Goal: Task Accomplishment & Management: Complete application form

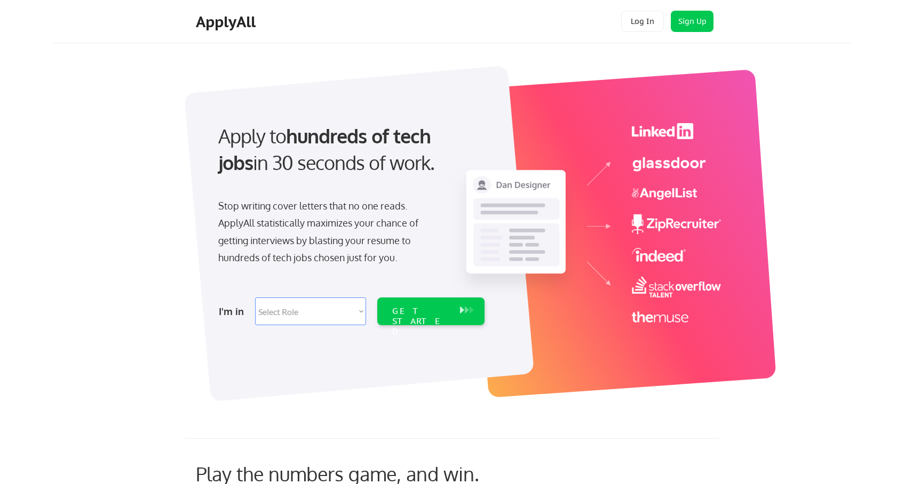
click at [283, 310] on select "Select Role Software Engineering Product Management Customer Success Sales UI/U…" at bounding box center [310, 312] width 111 height 28
select select ""marketing___comms""
click at [255, 298] on select "Select Role Software Engineering Product Management Customer Success Sales UI/U…" at bounding box center [310, 312] width 111 height 28
select select ""marketing___comms""
click at [398, 315] on div "GET STARTED" at bounding box center [420, 321] width 57 height 31
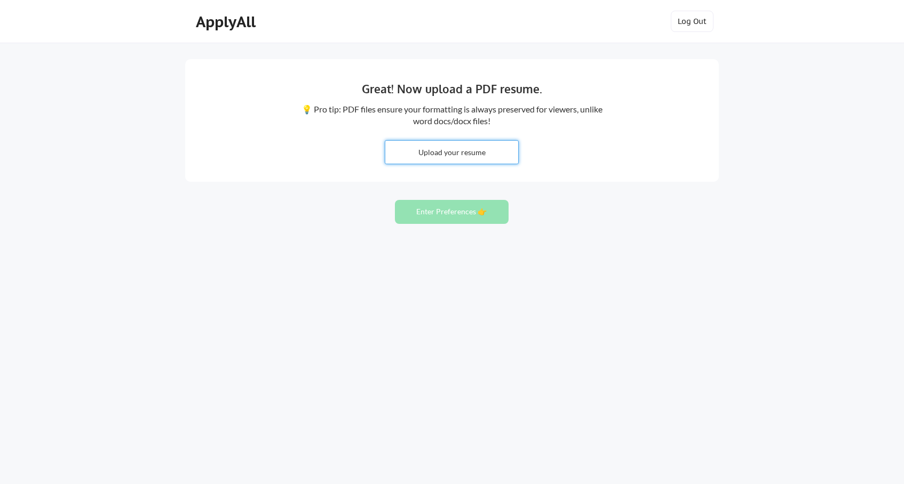
click at [489, 153] on input "file" at bounding box center [451, 152] width 133 height 23
type input "C:\fakepath\[PERSON_NAME].pdf"
click at [385, 141] on input "file" at bounding box center [451, 152] width 133 height 23
drag, startPoint x: 456, startPoint y: 150, endPoint x: 458, endPoint y: 205, distance: 54.5
click at [457, 206] on div "Great! Now upload a PDF resume. 💡 Pro tip: PDF files ensure your formatting is …" at bounding box center [452, 242] width 904 height 484
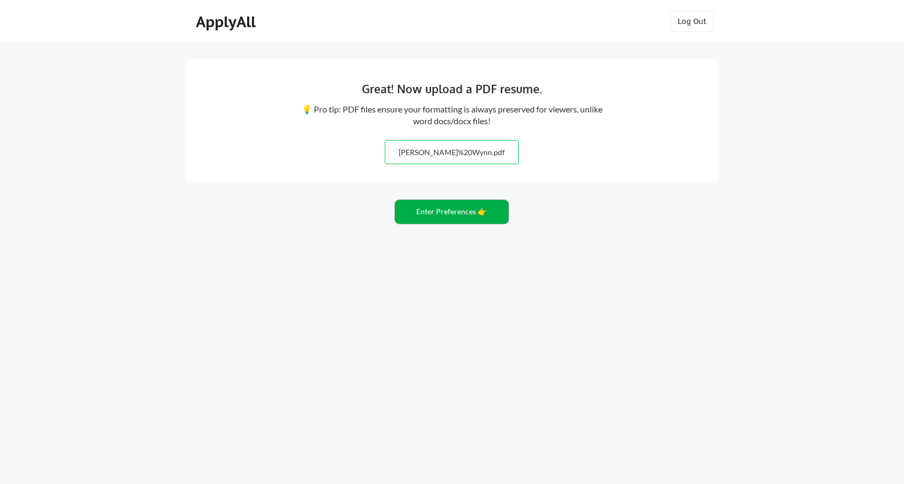
click at [449, 211] on button "Enter Preferences 👉" at bounding box center [452, 212] width 114 height 24
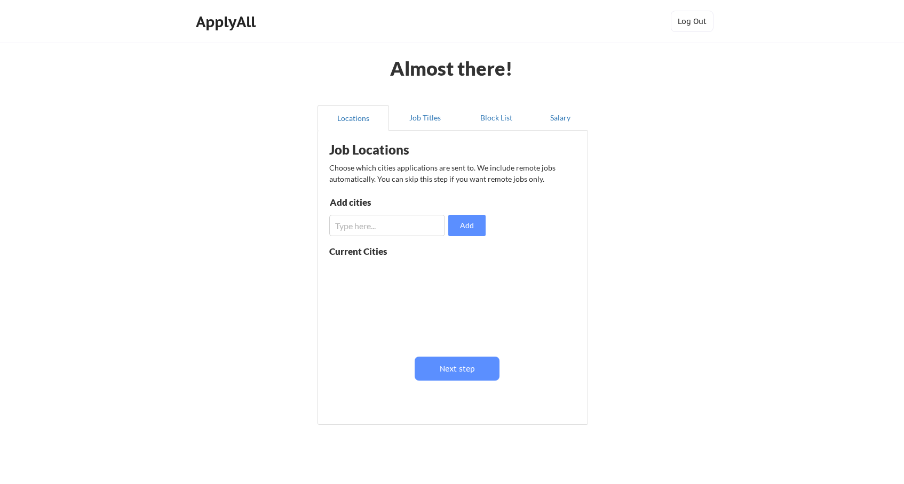
click at [368, 232] on input "input" at bounding box center [387, 225] width 116 height 21
type input "s"
click at [335, 228] on input "input" at bounding box center [387, 225] width 116 height 21
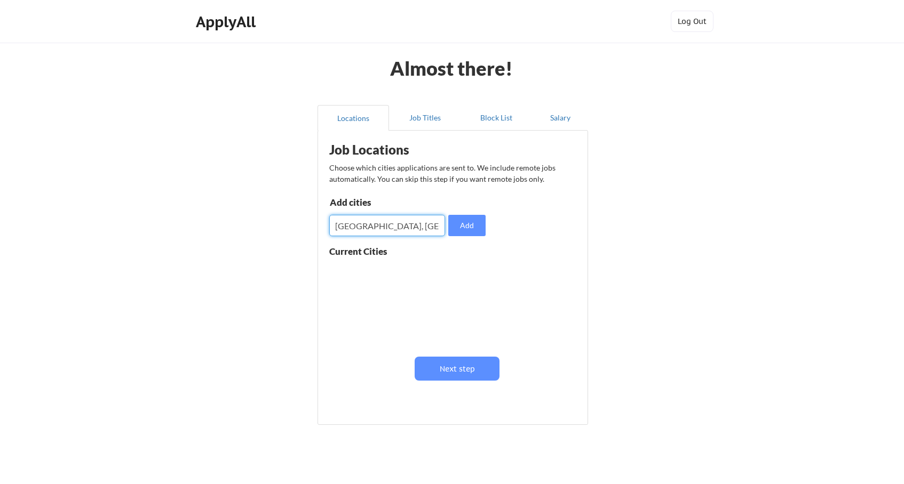
type input "portland, or"
click at [475, 235] on button "Add" at bounding box center [466, 225] width 37 height 21
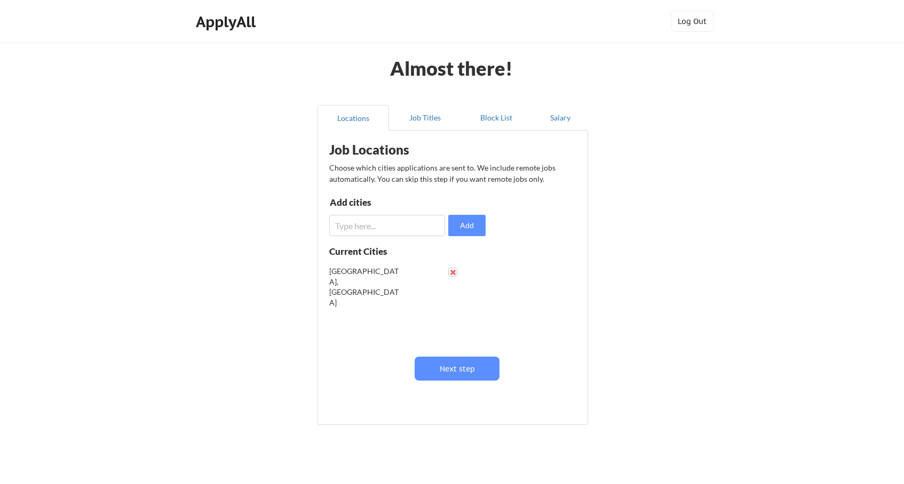
click at [454, 270] on button at bounding box center [453, 272] width 8 height 8
click at [389, 224] on input "input" at bounding box center [387, 225] width 116 height 21
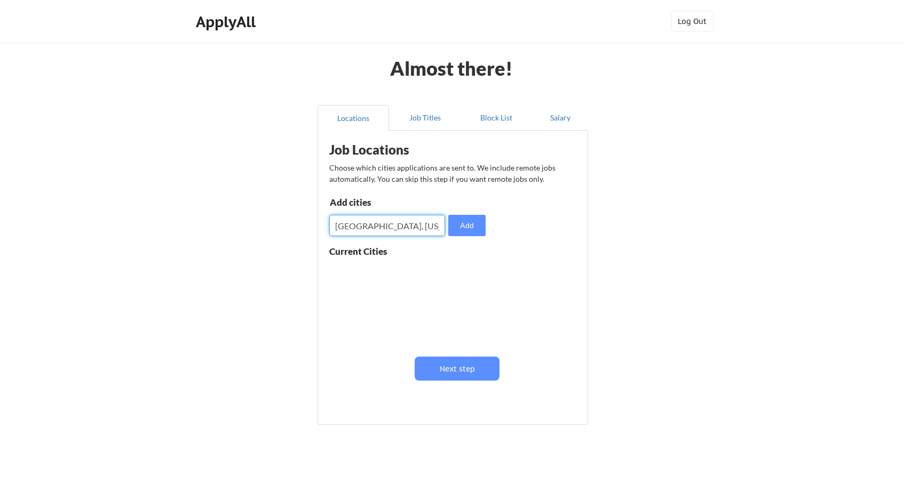
type input "portland, oregon"
click at [466, 231] on button "Add" at bounding box center [466, 225] width 37 height 21
click at [391, 226] on input "input" at bounding box center [387, 225] width 116 height 21
type input "san luis obispo, ca"
click at [462, 221] on button "Add" at bounding box center [466, 225] width 37 height 21
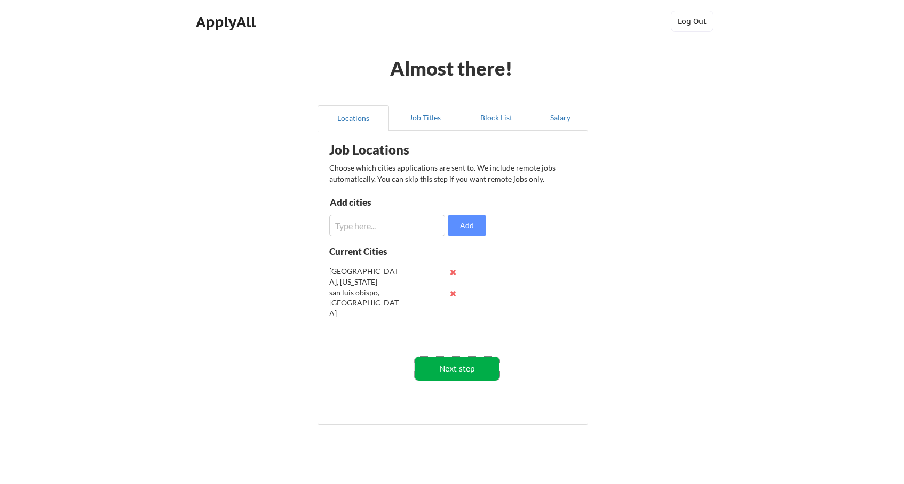
click at [458, 374] on button "Next step" at bounding box center [457, 369] width 85 height 24
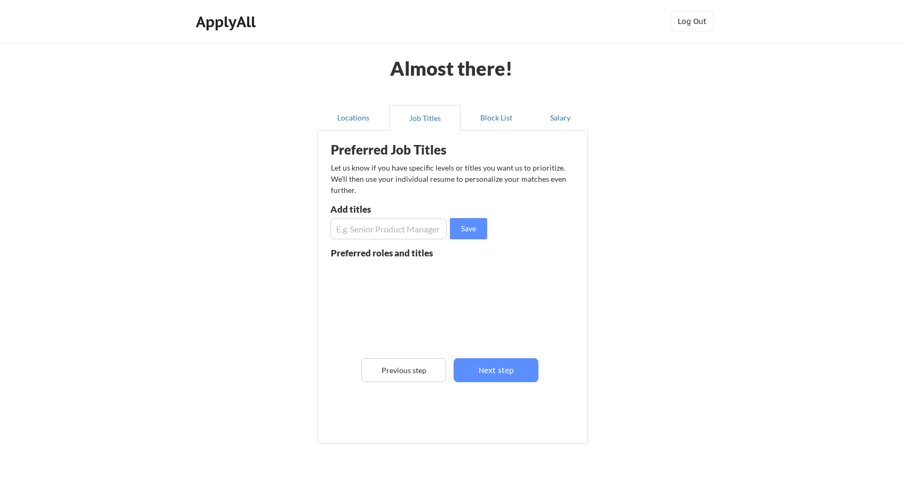
click at [392, 224] on input "input" at bounding box center [388, 228] width 116 height 21
click at [492, 122] on button "Block List" at bounding box center [495, 118] width 71 height 26
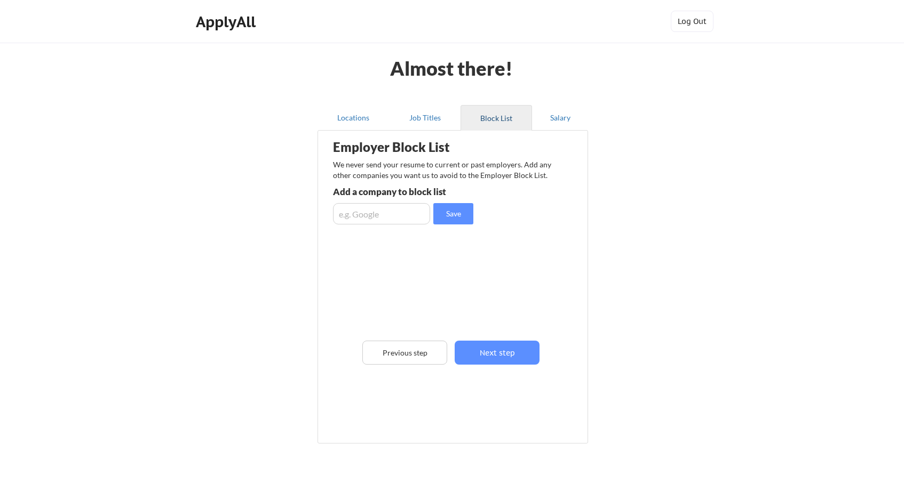
click at [497, 113] on button "Block List" at bounding box center [495, 118] width 71 height 26
click at [540, 121] on button "Salary" at bounding box center [560, 118] width 56 height 26
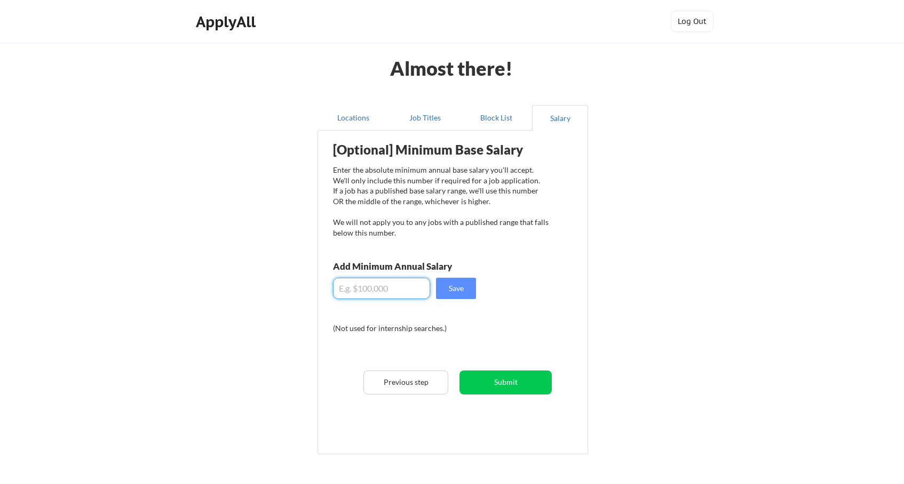
click at [400, 280] on input "input" at bounding box center [381, 288] width 97 height 21
click at [415, 282] on input "input" at bounding box center [381, 288] width 97 height 21
click at [411, 284] on input "input" at bounding box center [381, 288] width 97 height 21
type input "$9"
type input "$80,000"
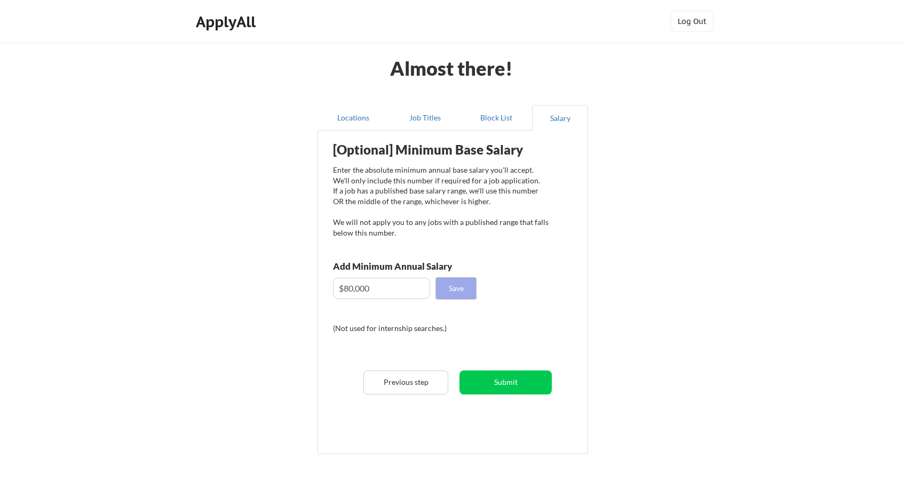
click at [454, 282] on button "Save" at bounding box center [456, 288] width 40 height 21
click at [372, 114] on button "Locations" at bounding box center [352, 118] width 71 height 26
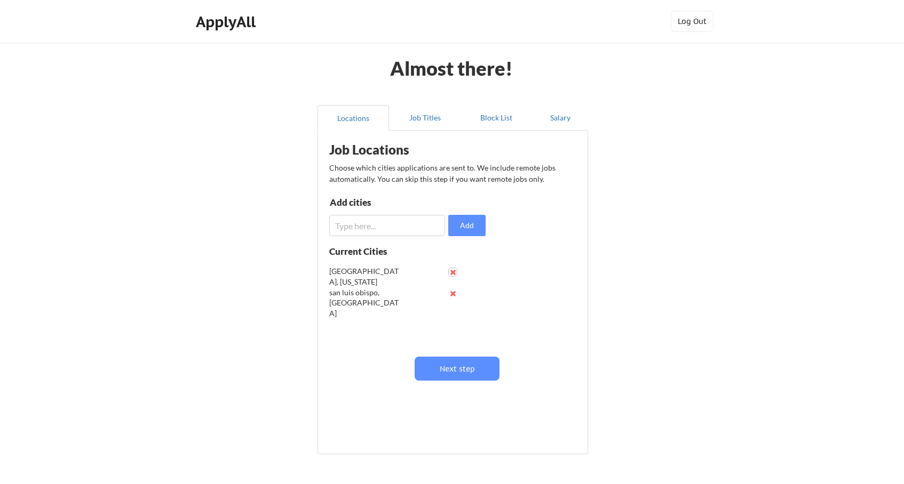
click at [452, 272] on button at bounding box center [453, 272] width 8 height 8
click at [372, 222] on input "input" at bounding box center [387, 225] width 116 height 21
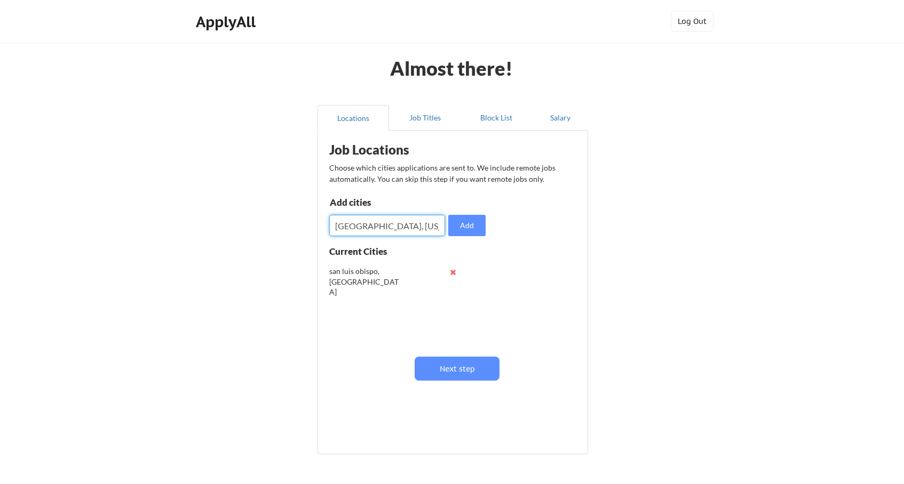
type input "Portland, Oregon"
click at [473, 231] on button "Add" at bounding box center [466, 225] width 37 height 21
click at [449, 273] on button at bounding box center [453, 272] width 8 height 8
click at [372, 231] on input "input" at bounding box center [387, 225] width 116 height 21
type input "San Luis Obispo, CA"
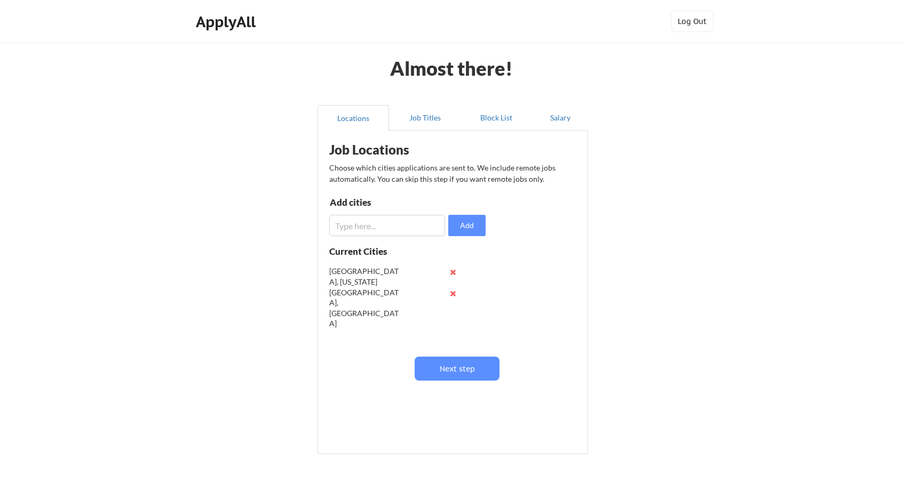
click at [388, 225] on input "input" at bounding box center [387, 225] width 116 height 21
type input "San Francisco, CA"
click at [420, 116] on button "Job Titles" at bounding box center [424, 118] width 71 height 26
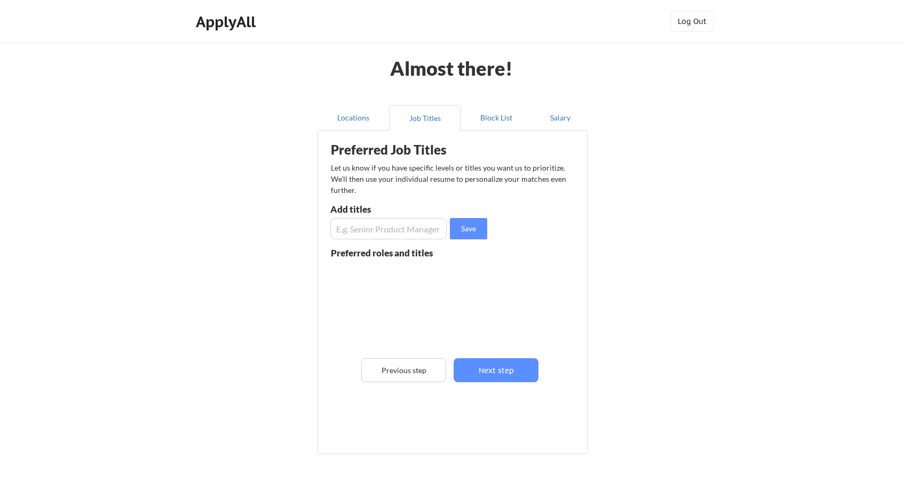
click at [371, 227] on input "input" at bounding box center [388, 228] width 116 height 21
type input "S"
click at [364, 233] on input "input" at bounding box center [388, 228] width 116 height 21
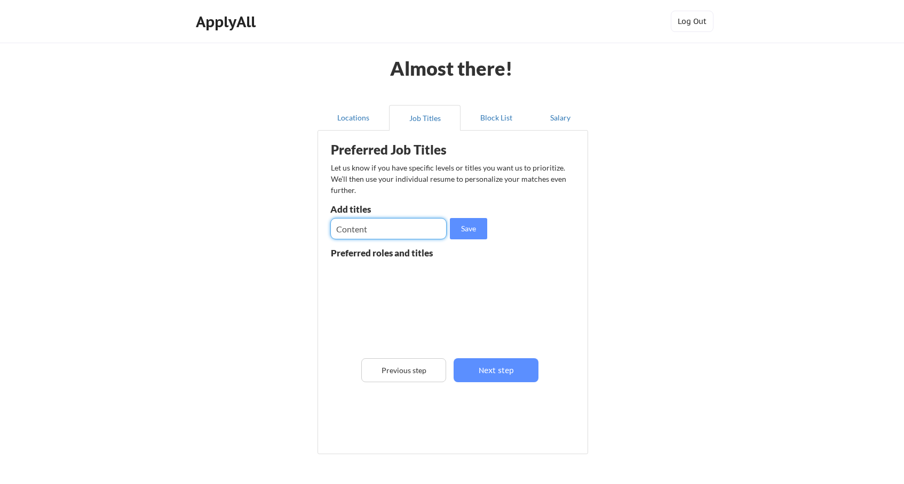
type input "v"
type input "Video Director"
click at [464, 232] on button "Save" at bounding box center [468, 228] width 37 height 21
click at [382, 229] on input "input" at bounding box center [388, 228] width 116 height 21
type input "Director of Video"
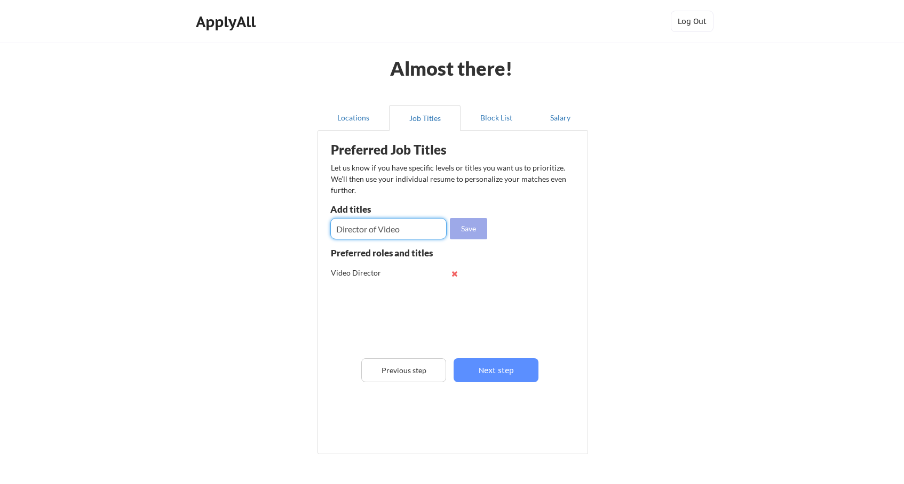
click at [474, 234] on button "Save" at bounding box center [468, 228] width 37 height 21
click at [406, 234] on input "input" at bounding box center [388, 228] width 116 height 21
type input "Content Manager"
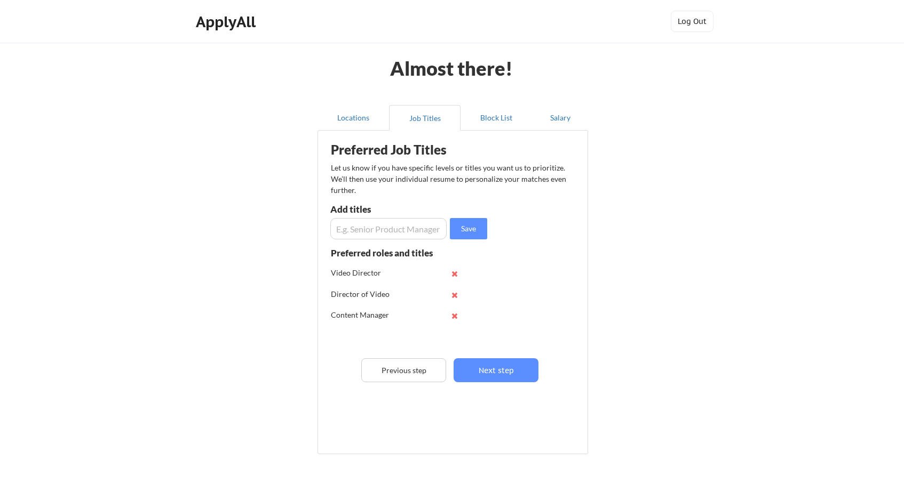
click at [396, 228] on input "input" at bounding box center [388, 228] width 116 height 21
type input "Post Production Supervisor"
click at [472, 234] on button "Save" at bounding box center [468, 228] width 37 height 21
click at [478, 363] on button "Next step" at bounding box center [496, 371] width 85 height 24
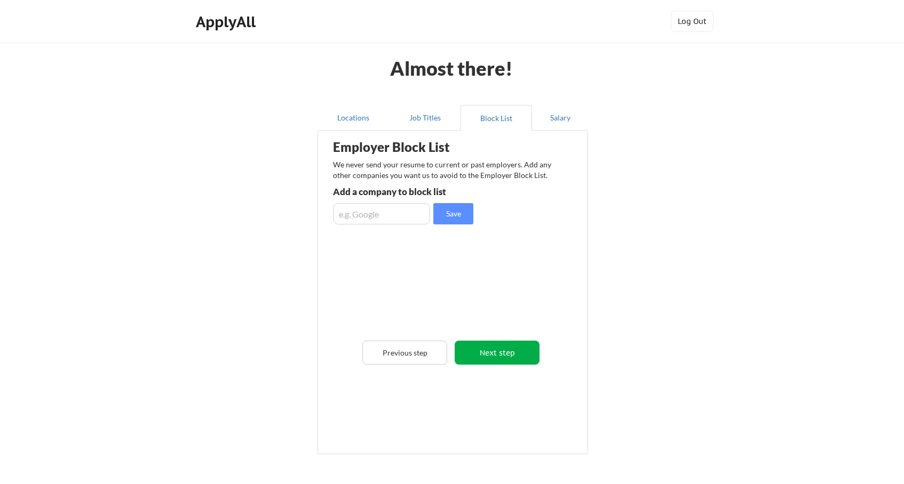
click at [491, 360] on button "Next step" at bounding box center [497, 353] width 85 height 24
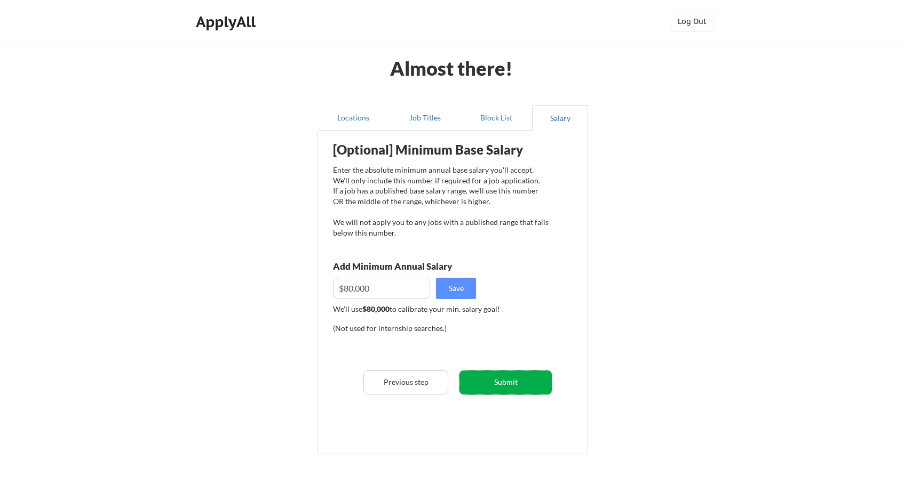
click at [494, 371] on button "Submit" at bounding box center [505, 383] width 92 height 24
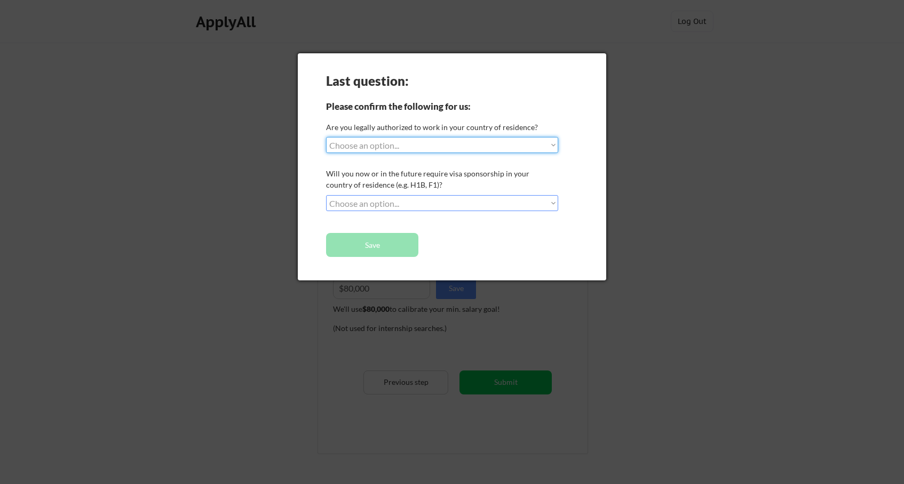
click at [374, 142] on select "Choose an option... Yes, I am a US Citizen Yes, I am a Canadian Citizen Yes, I …" at bounding box center [442, 145] width 232 height 16
select select ""yes__i_am_a_us_citizen""
click at [326, 137] on select "Choose an option... Yes, I am a US Citizen Yes, I am a Canadian Citizen Yes, I …" at bounding box center [442, 145] width 232 height 16
click at [388, 198] on select "Choose an option... No, I will not need sponsorship Yes, I will need sponsorship" at bounding box center [442, 203] width 232 height 16
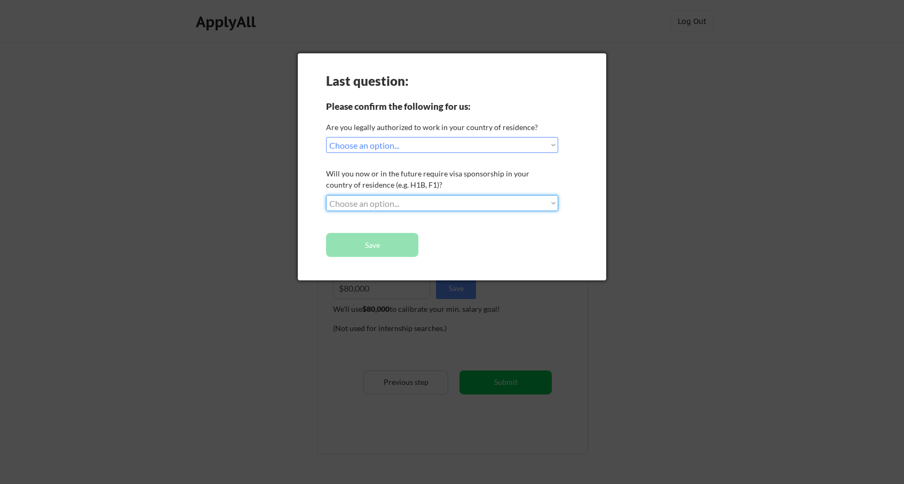
select select ""no__i_will_not_need_sponsorship""
click at [326, 195] on select "Choose an option... No, I will not need sponsorship Yes, I will need sponsorship" at bounding box center [442, 203] width 232 height 16
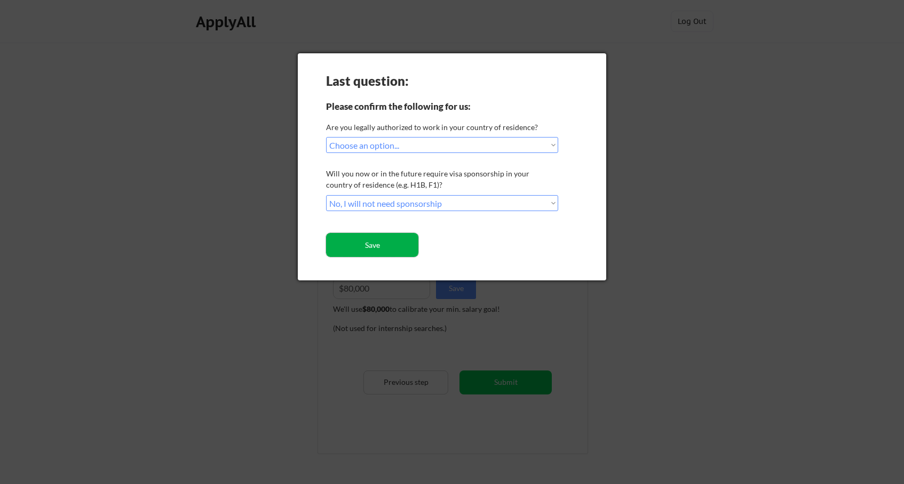
click at [393, 245] on button "Save" at bounding box center [372, 245] width 92 height 24
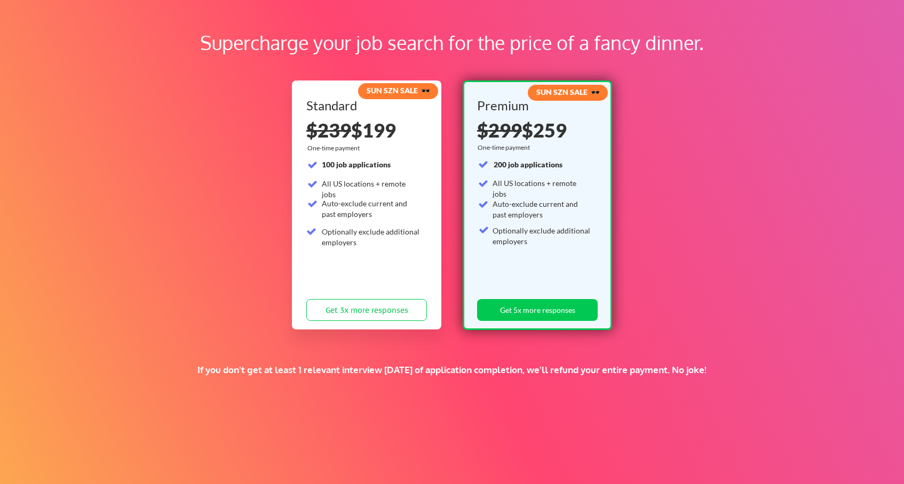
scroll to position [48, 0]
